Goal: Navigation & Orientation: Find specific page/section

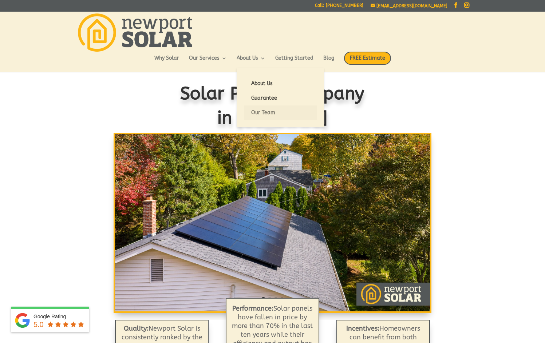
click at [267, 110] on link "Our Team" at bounding box center [280, 113] width 73 height 15
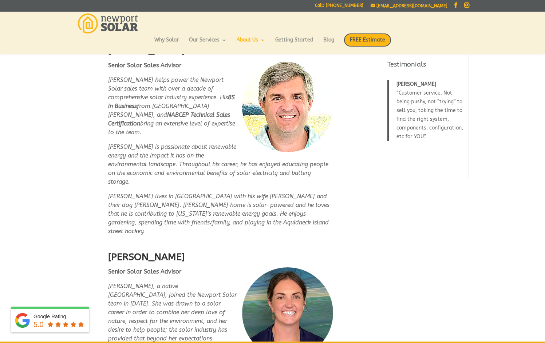
scroll to position [546, 0]
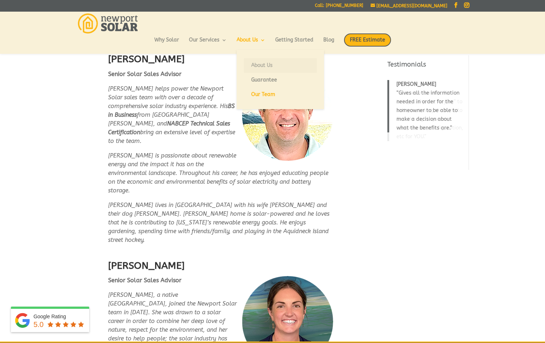
click at [260, 64] on link "About Us" at bounding box center [280, 65] width 73 height 15
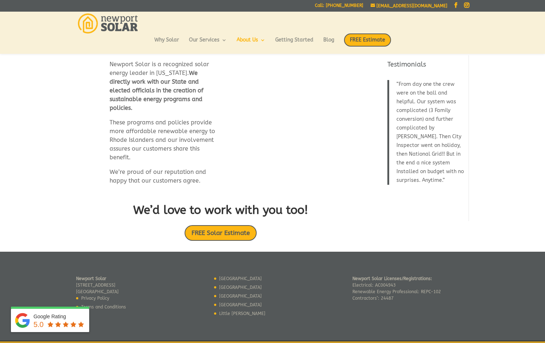
scroll to position [408, 0]
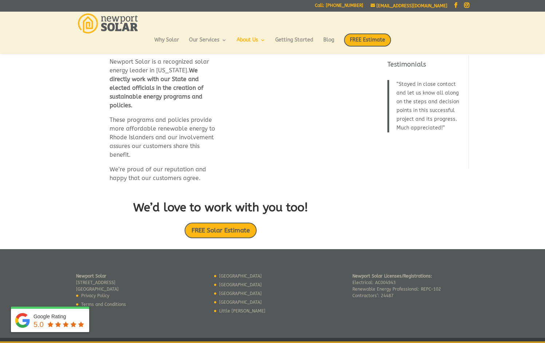
click at [234, 275] on link "[GEOGRAPHIC_DATA]" at bounding box center [240, 276] width 43 height 5
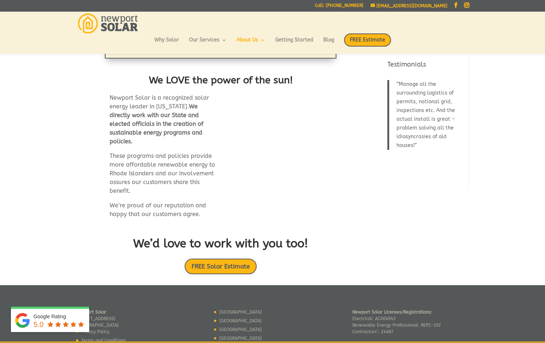
scroll to position [379, 0]
